Goal: Task Accomplishment & Management: Manage account settings

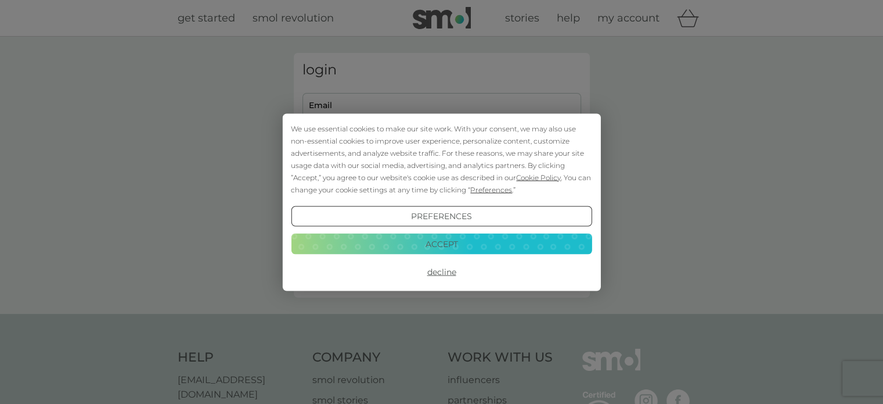
type input "[EMAIL_ADDRESS][DOMAIN_NAME]"
click at [472, 249] on button "Accept" at bounding box center [441, 243] width 301 height 21
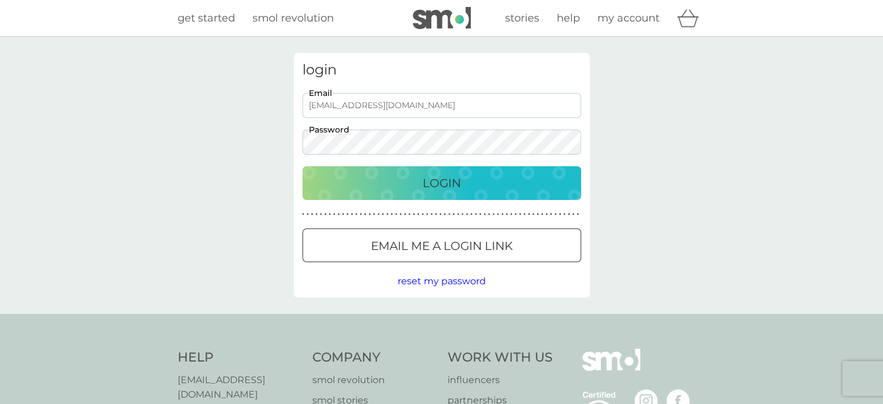
click at [501, 183] on div "Login" at bounding box center [441, 183] width 255 height 19
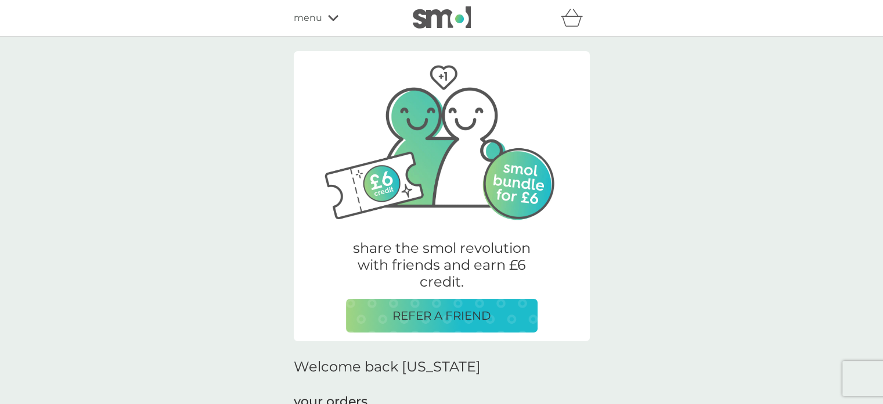
click at [318, 21] on span "menu" at bounding box center [308, 17] width 28 height 15
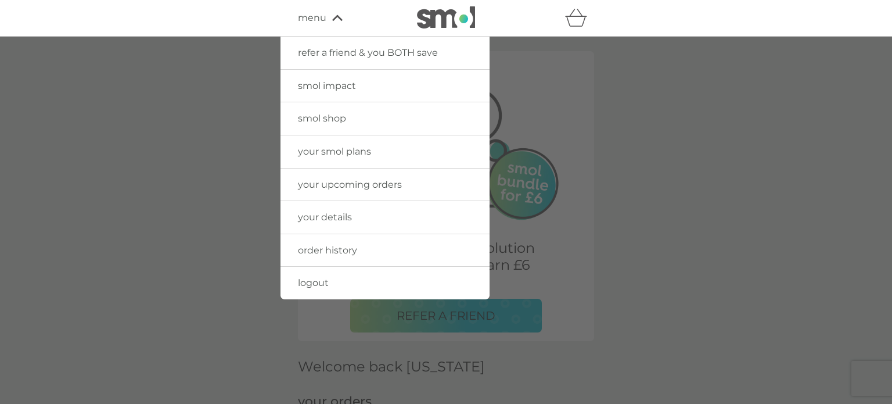
click at [322, 188] on span "your upcoming orders" at bounding box center [350, 184] width 104 height 11
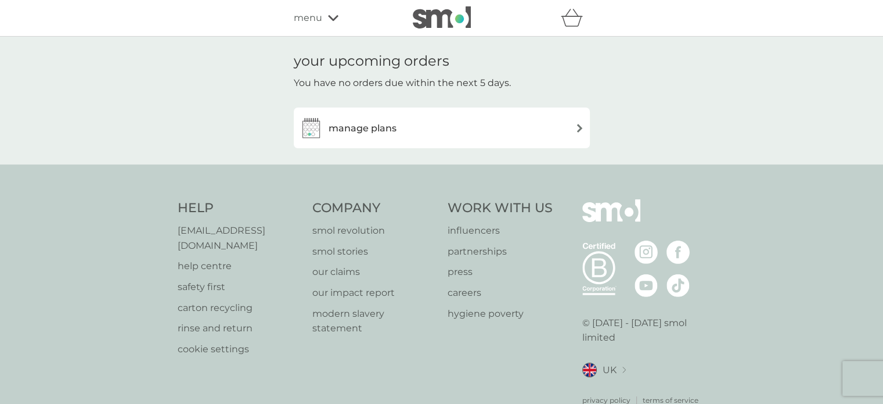
click at [563, 123] on div "manage plans" at bounding box center [442, 127] width 285 height 23
